Goal: Information Seeking & Learning: Compare options

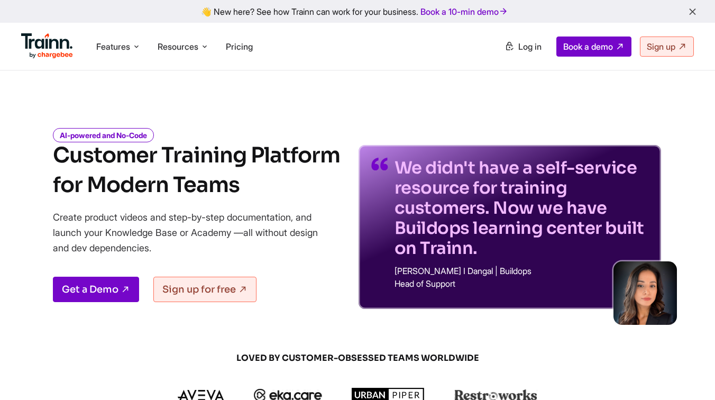
click at [188, 47] on span "Resources" at bounding box center [178, 47] width 41 height 12
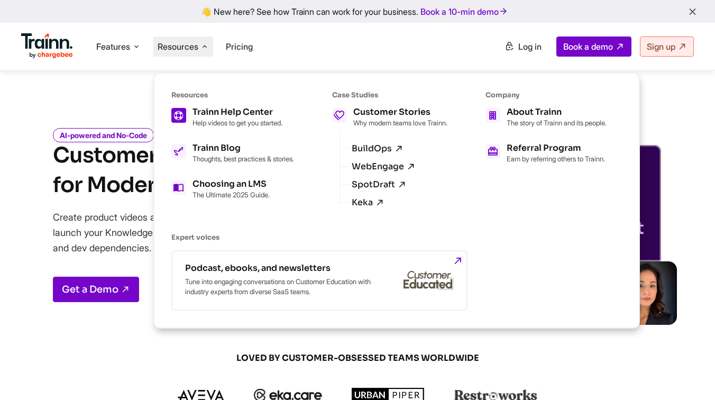
click at [247, 108] on div "Trainn Help Center" at bounding box center [237, 112] width 90 height 8
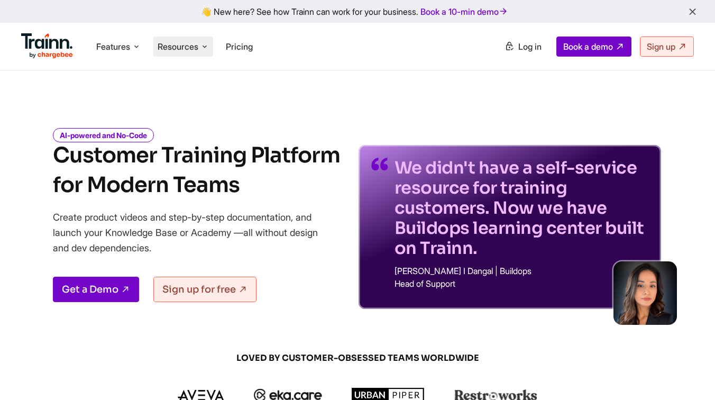
click at [185, 53] on li "Resources Resources Trainn Help Center Help videos to get you started. Trainn B…" at bounding box center [183, 46] width 60 height 20
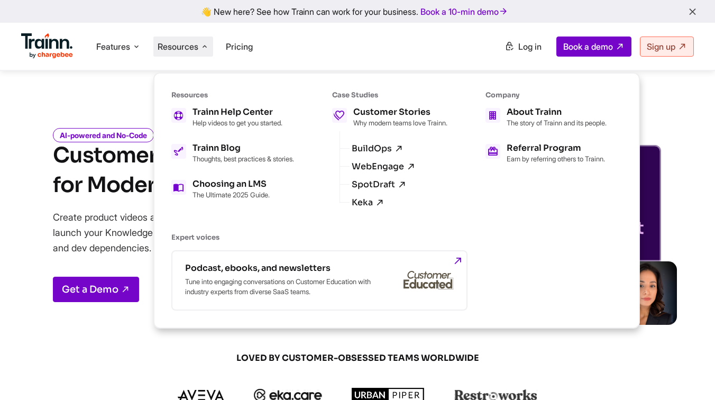
click at [91, 137] on icon "AI-powered and No-Code" at bounding box center [103, 135] width 101 height 14
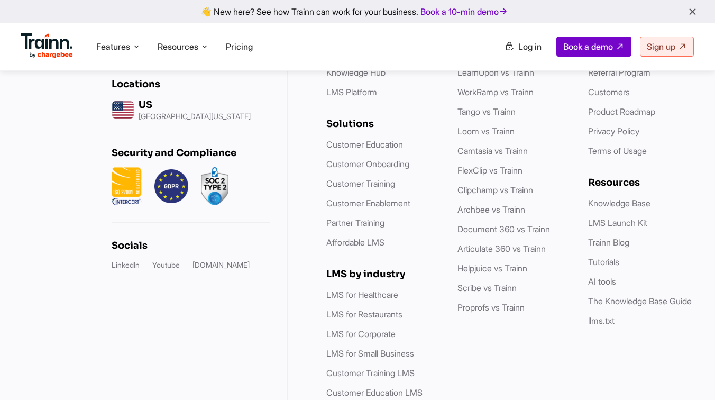
scroll to position [3102, 0]
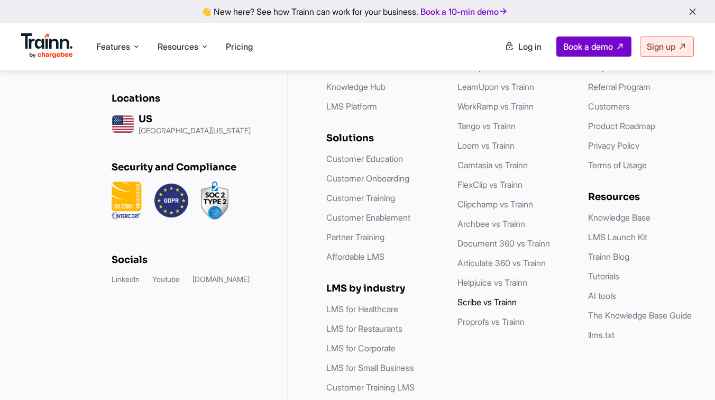
click at [483, 297] on link "Scribe vs Trainn" at bounding box center [486, 302] width 59 height 11
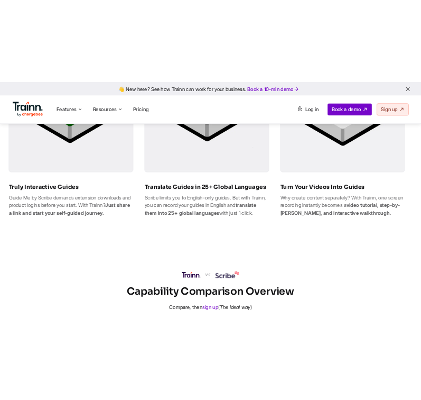
scroll to position [780, 0]
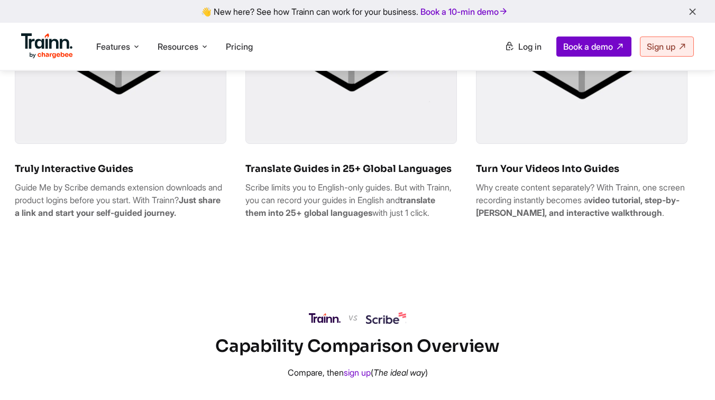
drag, startPoint x: 245, startPoint y: 197, endPoint x: 287, endPoint y: 233, distance: 54.7
click at [287, 219] on p "Scribe limits you to English-only guides. But with Trainn, you can record your …" at bounding box center [350, 200] width 211 height 38
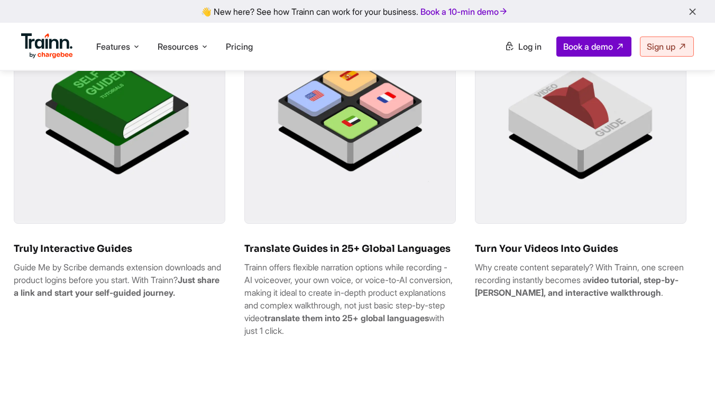
scroll to position [702, 1]
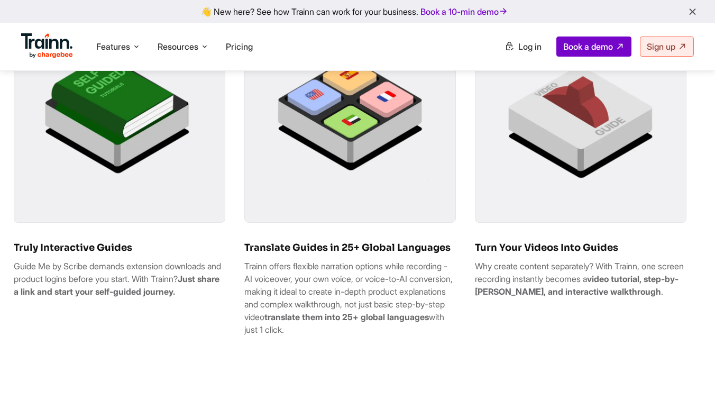
drag, startPoint x: 385, startPoint y: 341, endPoint x: 245, endPoint y: 274, distance: 154.9
click at [245, 274] on p "Trainn offers flexible narration options while recording - AI voiceover, your o…" at bounding box center [349, 298] width 211 height 76
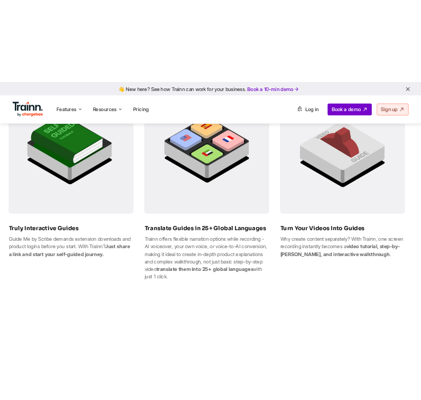
scroll to position [729, 0]
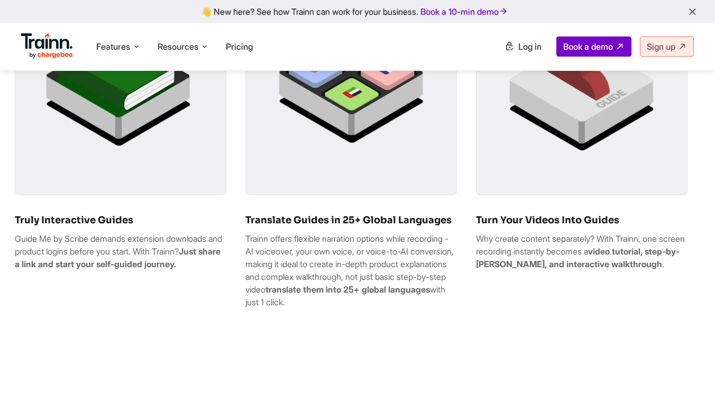
drag, startPoint x: 408, startPoint y: 314, endPoint x: 246, endPoint y: 246, distance: 175.6
click at [246, 246] on p "Trainn offers flexible narration options while recording - AI voiceover, your o…" at bounding box center [350, 270] width 211 height 76
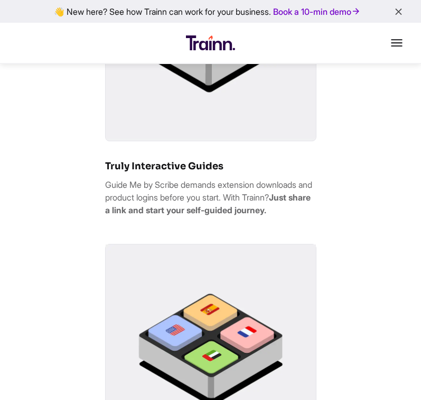
click at [382, 113] on div "Truly Interactive Guides Guide Me by Scribe demands extension downloads and pro…" at bounding box center [210, 406] width 421 height 956
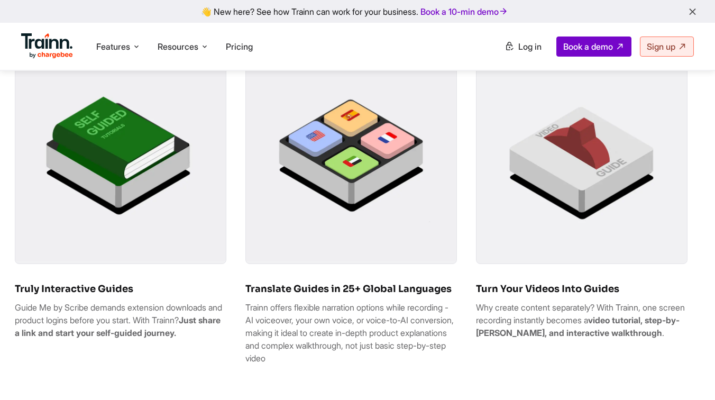
scroll to position [695, 0]
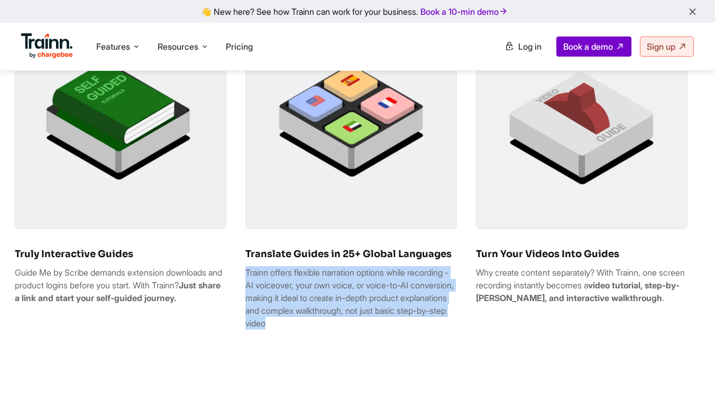
drag, startPoint x: 342, startPoint y: 332, endPoint x: 246, endPoint y: 282, distance: 108.3
click at [246, 282] on p "Trainn offers flexible narration options while recording - AI voiceover, your o…" at bounding box center [350, 297] width 211 height 63
copy p "Trainn offers flexible narration options while recording - AI voiceover, your o…"
